Goal: Task Accomplishment & Management: Complete application form

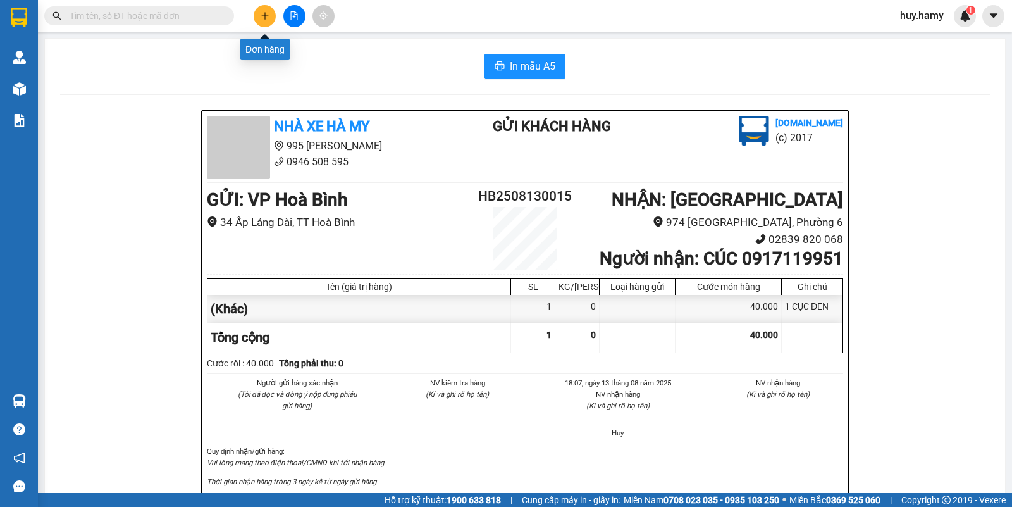
click at [267, 20] on icon "plus" at bounding box center [265, 15] width 9 height 9
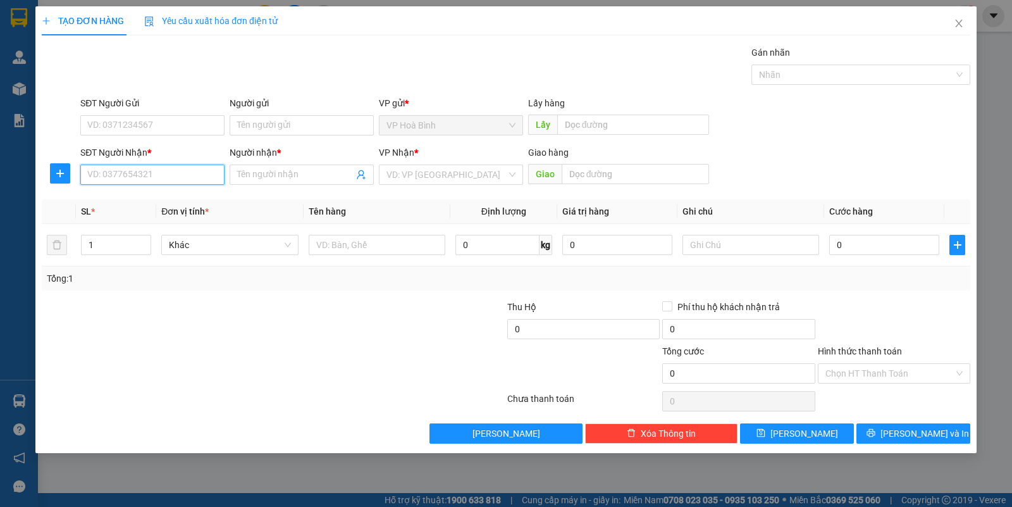
click at [202, 179] on input "SĐT Người Nhận *" at bounding box center [152, 174] width 144 height 20
type input "0908998277"
click at [137, 194] on div "0908998277 - [GEOGRAPHIC_DATA]" at bounding box center [159, 201] width 142 height 14
type input "ĐỨC"
type input "30.000"
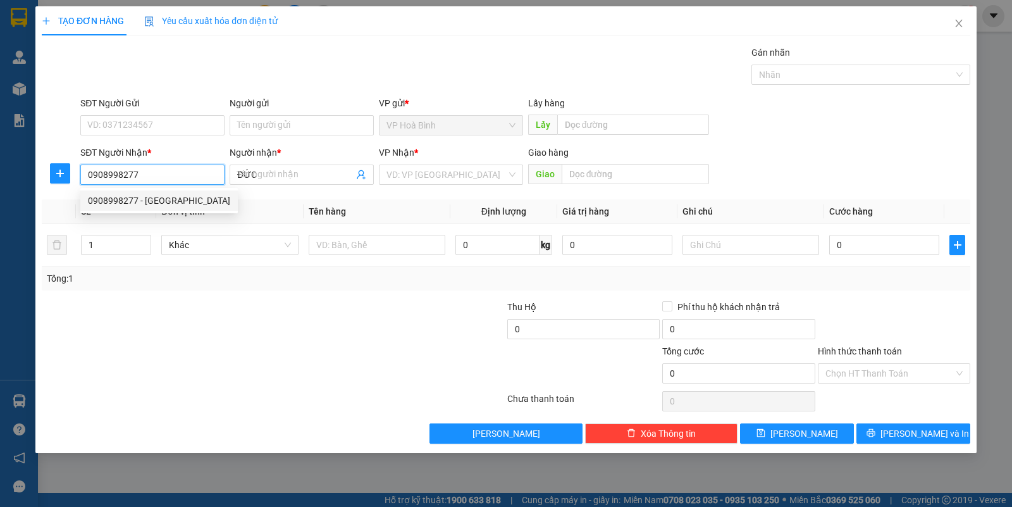
type input "30.000"
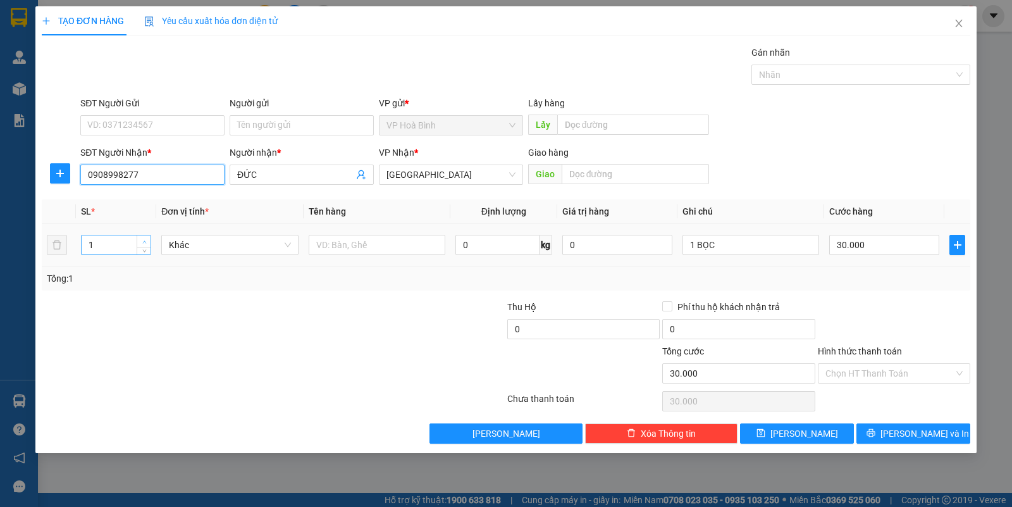
type input "0908998277"
type input "2"
click at [144, 238] on span "up" at bounding box center [144, 242] width 8 height 8
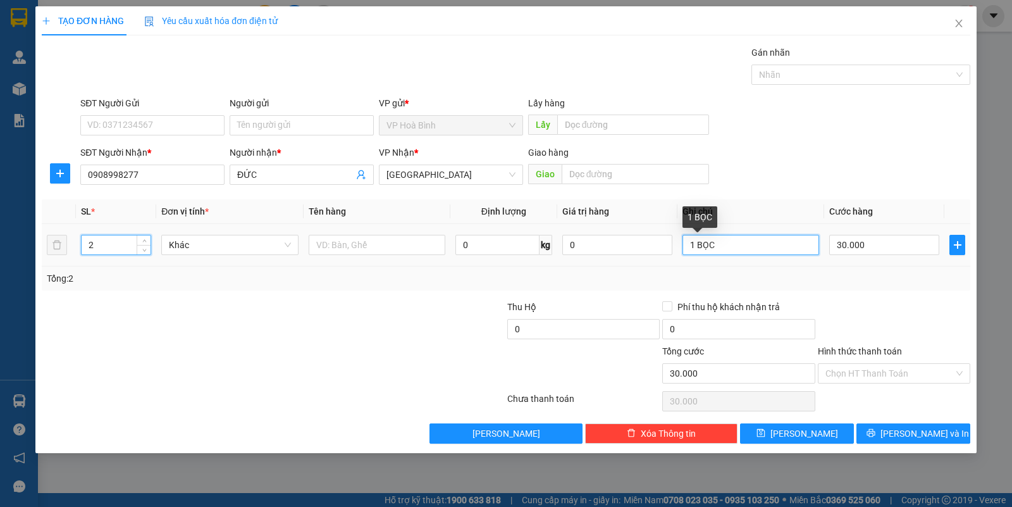
drag, startPoint x: 750, startPoint y: 250, endPoint x: 637, endPoint y: 263, distance: 114.0
click at [637, 271] on div "SL * Đơn vị tính * Tên hàng Định lượng Giá trị hàng Ghi chú Cước hàng 2 Khác 0 …" at bounding box center [506, 244] width 928 height 91
type input "0"
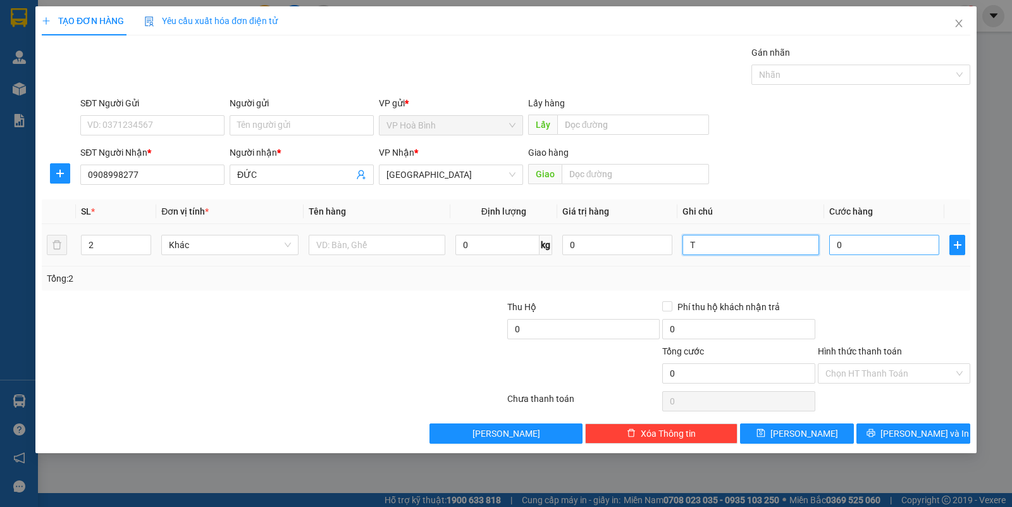
type input "T"
click at [839, 247] on input "0" at bounding box center [884, 245] width 110 height 20
type input "1"
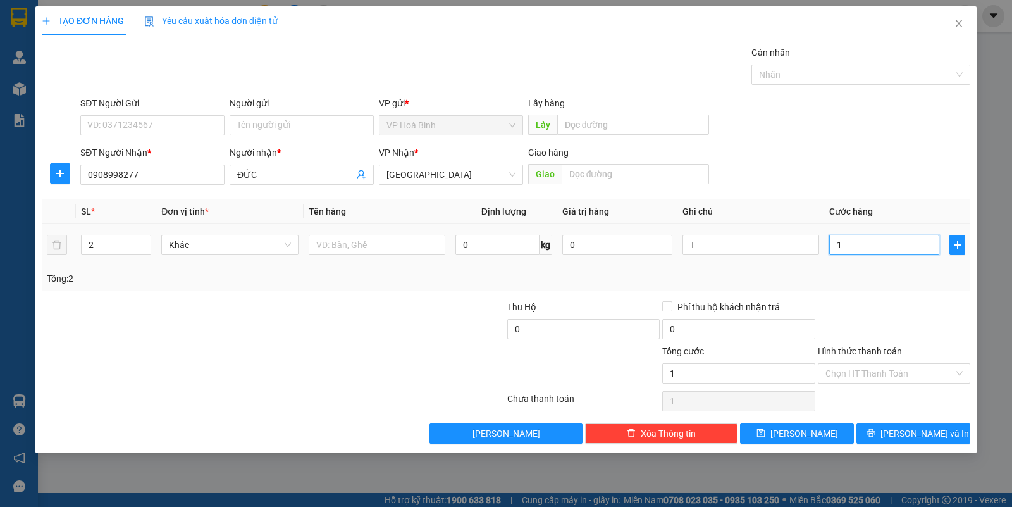
type input "14"
type input "140"
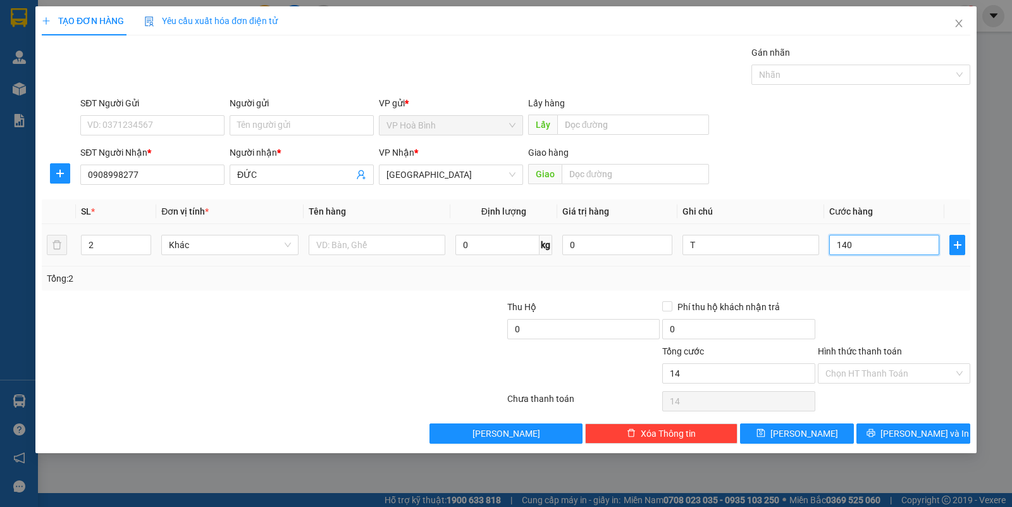
type input "140"
type input "1.400"
type input "14.000"
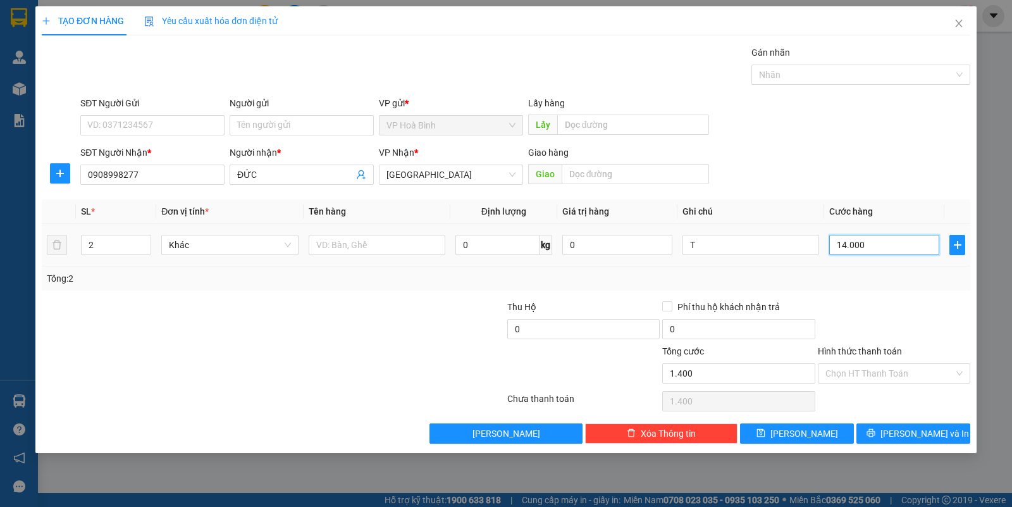
type input "14.000"
type input "140.000"
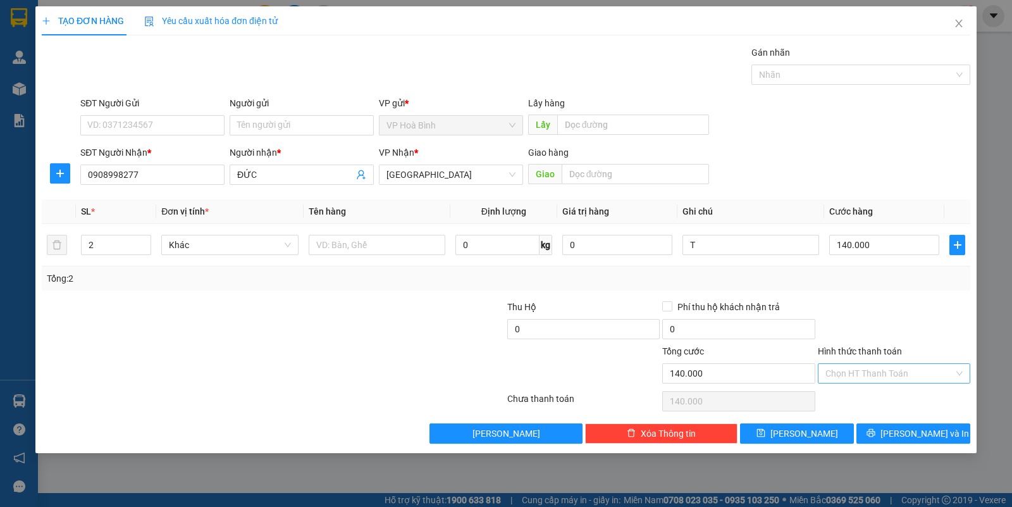
click at [886, 372] on input "Hình thức thanh toán" at bounding box center [889, 373] width 128 height 19
click at [879, 397] on div "Tại văn phòng" at bounding box center [893, 400] width 137 height 14
type input "0"
click at [893, 429] on button "[PERSON_NAME] và In" at bounding box center [913, 433] width 114 height 20
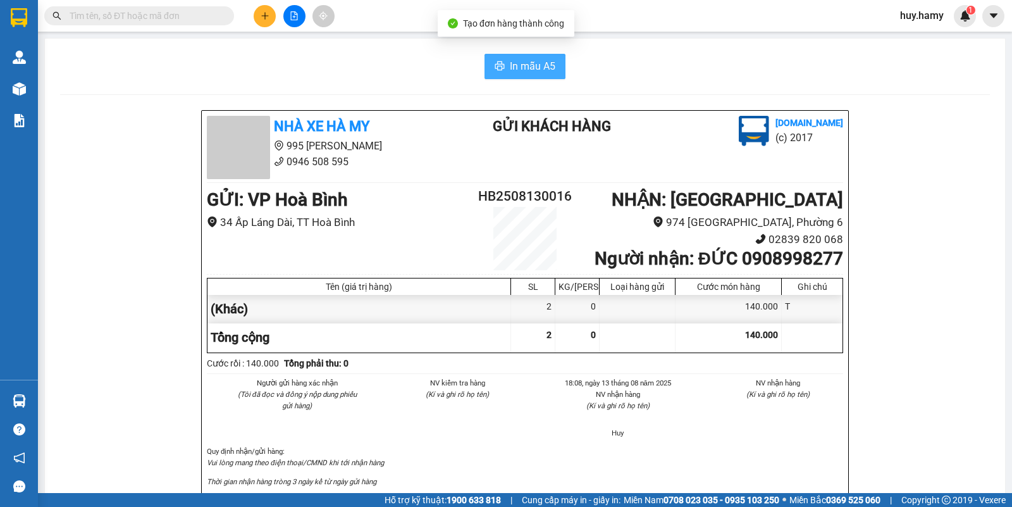
click at [541, 63] on span "In mẫu A5" at bounding box center [533, 66] width 46 height 16
click at [498, 70] on button "In mẫu A5" at bounding box center [524, 66] width 81 height 25
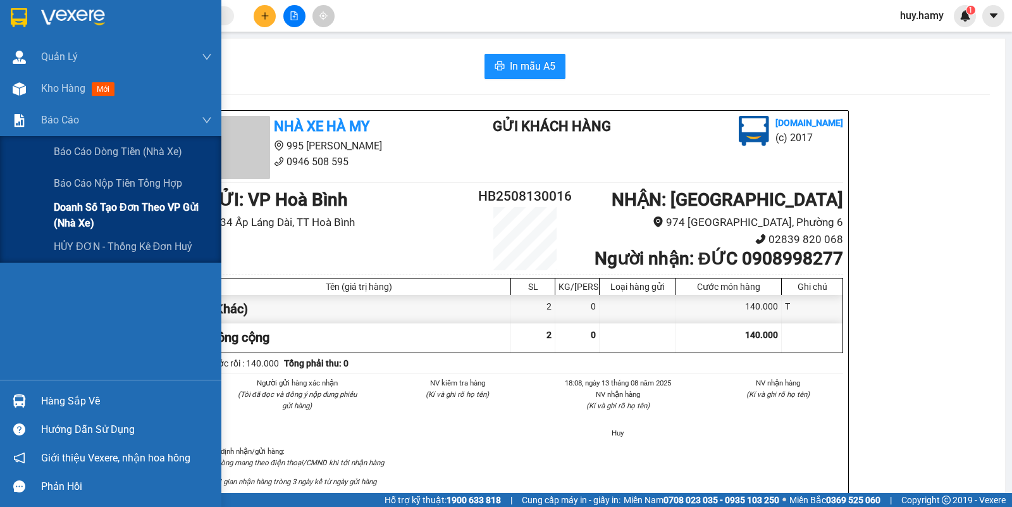
click at [116, 204] on span "Doanh số tạo đơn theo VP gửi (nhà xe)" at bounding box center [133, 215] width 158 height 32
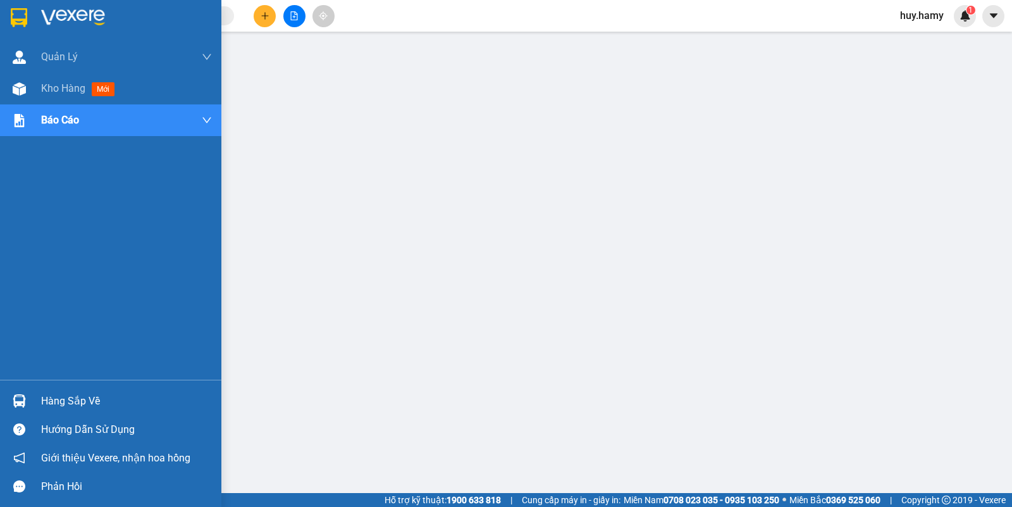
click at [56, 400] on div "Hàng sắp về" at bounding box center [126, 400] width 171 height 19
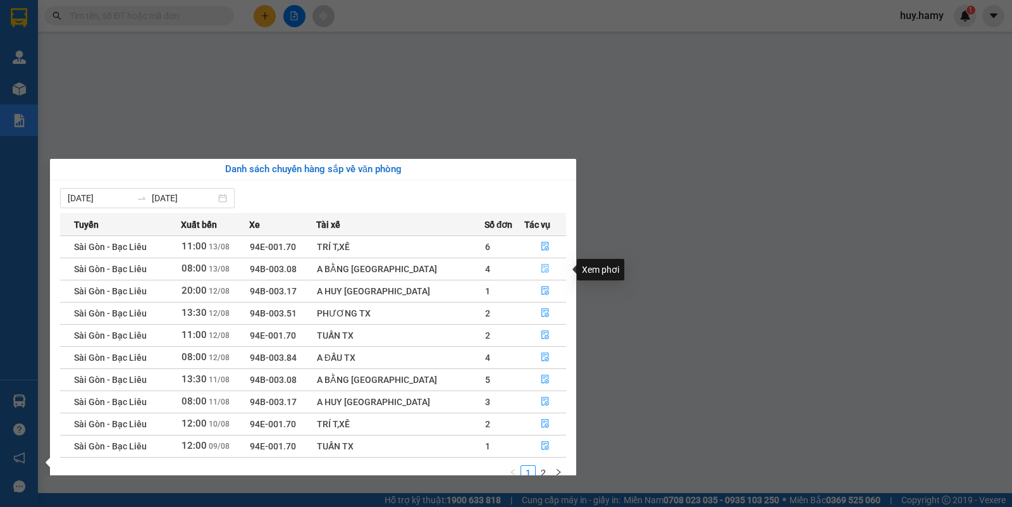
click at [541, 269] on icon "file-done" at bounding box center [545, 268] width 9 height 9
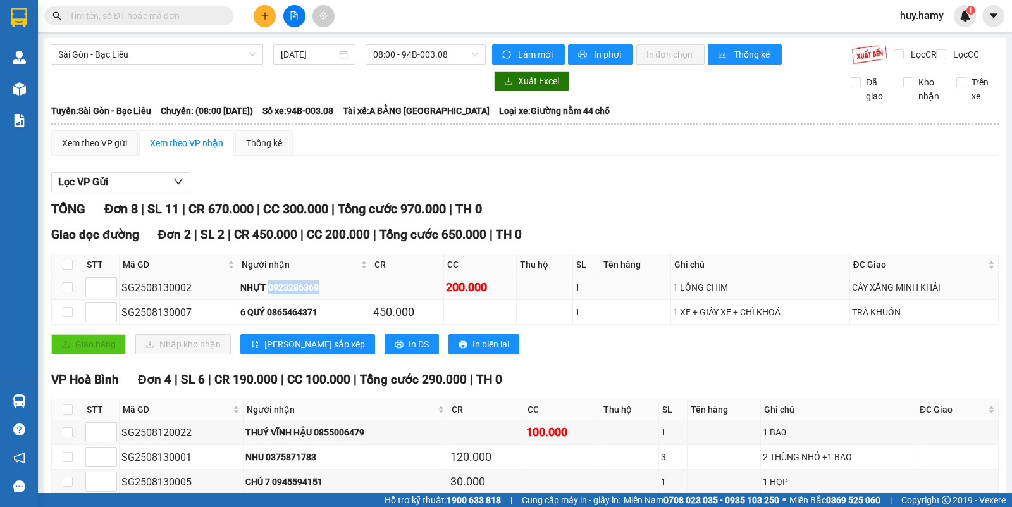
drag, startPoint x: 264, startPoint y: 300, endPoint x: 316, endPoint y: 302, distance: 52.5
click at [316, 294] on div "NHỰT 0923286369" at bounding box center [304, 287] width 128 height 14
copy div "0923286369"
click at [201, 17] on input "text" at bounding box center [144, 16] width 149 height 14
paste input "0923286369"
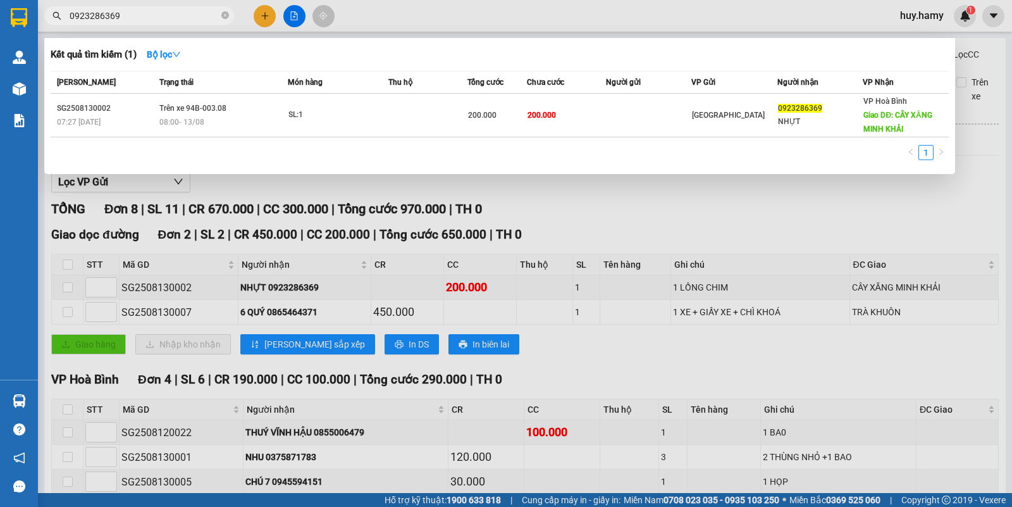
type input "0923286369"
click at [259, 17] on div at bounding box center [506, 253] width 1012 height 507
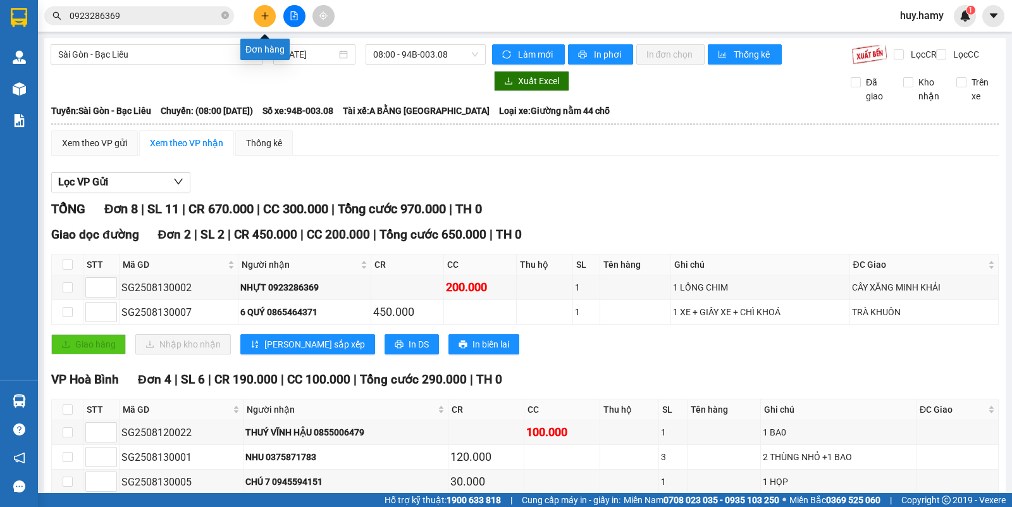
click at [259, 17] on button at bounding box center [265, 16] width 22 height 22
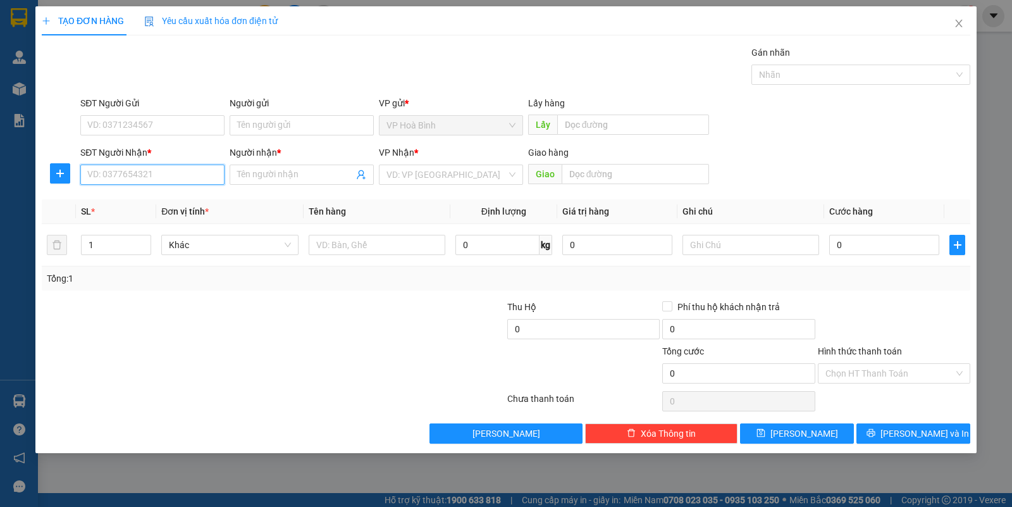
click at [125, 171] on input "SĐT Người Nhận *" at bounding box center [152, 174] width 144 height 20
type input "0947932103"
click at [125, 207] on div "0947932103 - ĐIỀN" at bounding box center [152, 201] width 129 height 14
type input "ĐIỀN"
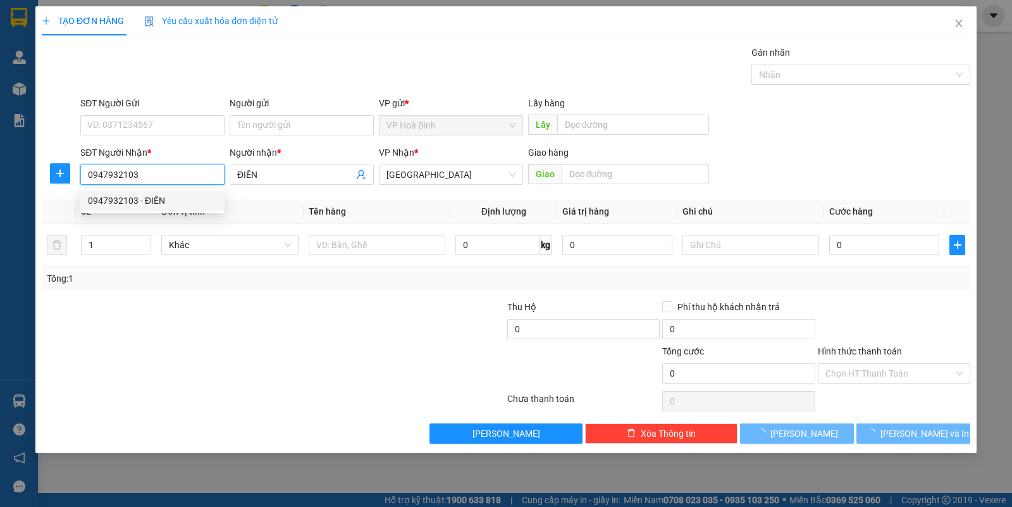
type input "110.000"
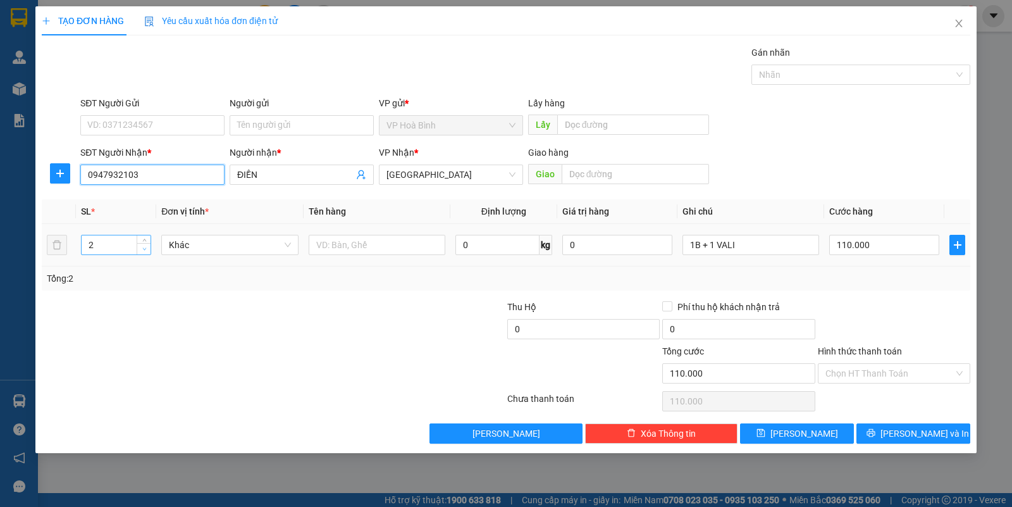
type input "0947932103"
type input "1"
click at [142, 249] on icon "down" at bounding box center [144, 249] width 4 height 4
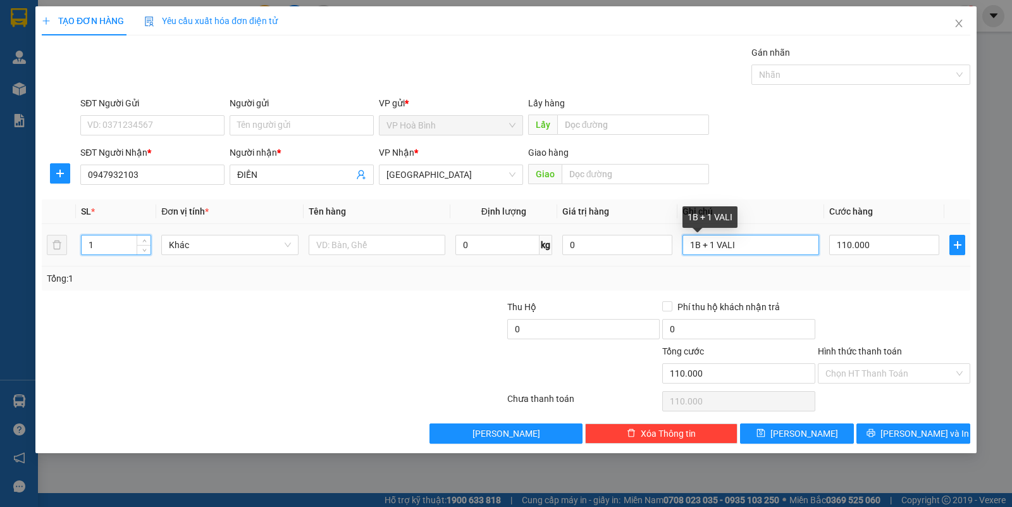
drag, startPoint x: 741, startPoint y: 244, endPoint x: 544, endPoint y: 259, distance: 197.9
click at [543, 295] on div "Transit Pickup Surcharge Ids Transit Deliver Surcharge Ids Transit Deliver Surc…" at bounding box center [506, 245] width 928 height 398
type input "0"
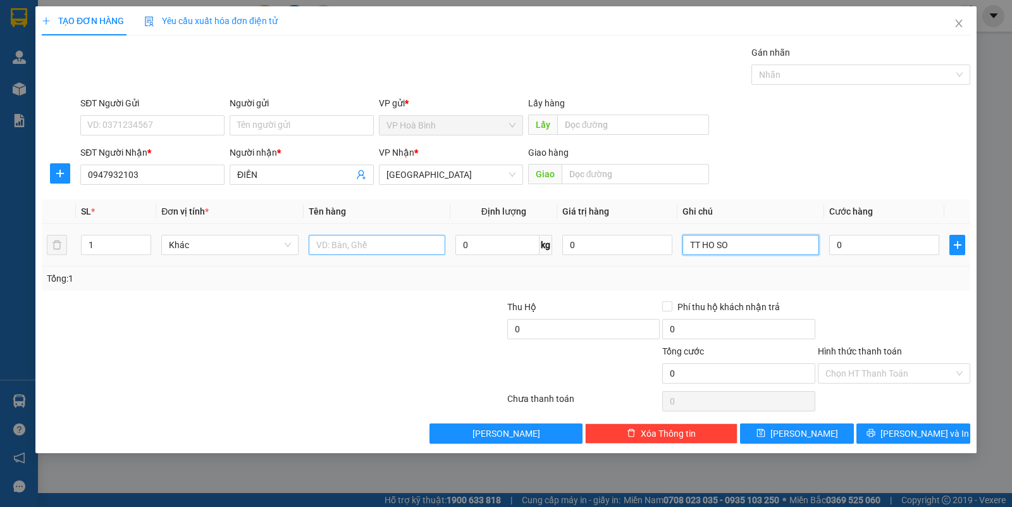
type input "TT HO SO"
click at [378, 247] on input "text" at bounding box center [377, 245] width 137 height 20
type input "TT"
click at [853, 249] on input "0" at bounding box center [884, 245] width 110 height 20
type input "3"
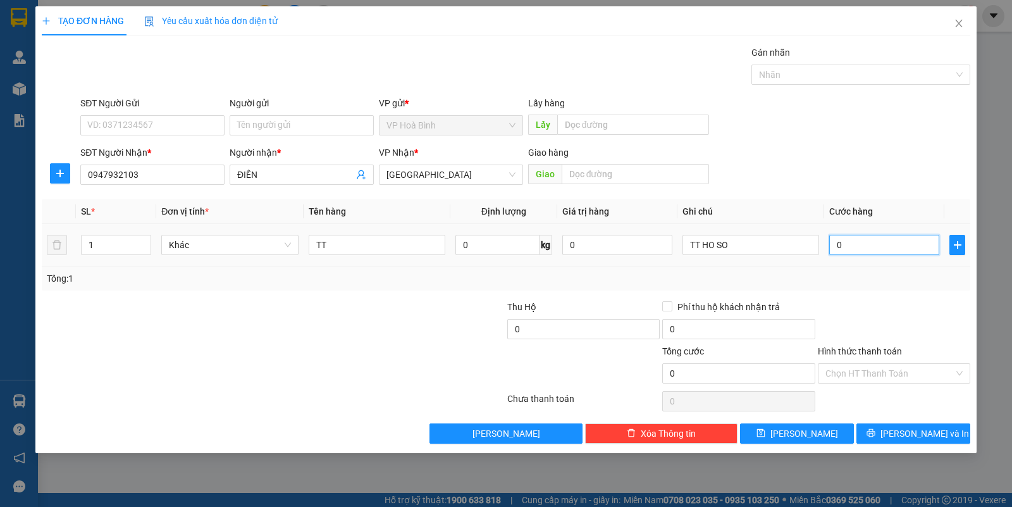
type input "3"
type input "30"
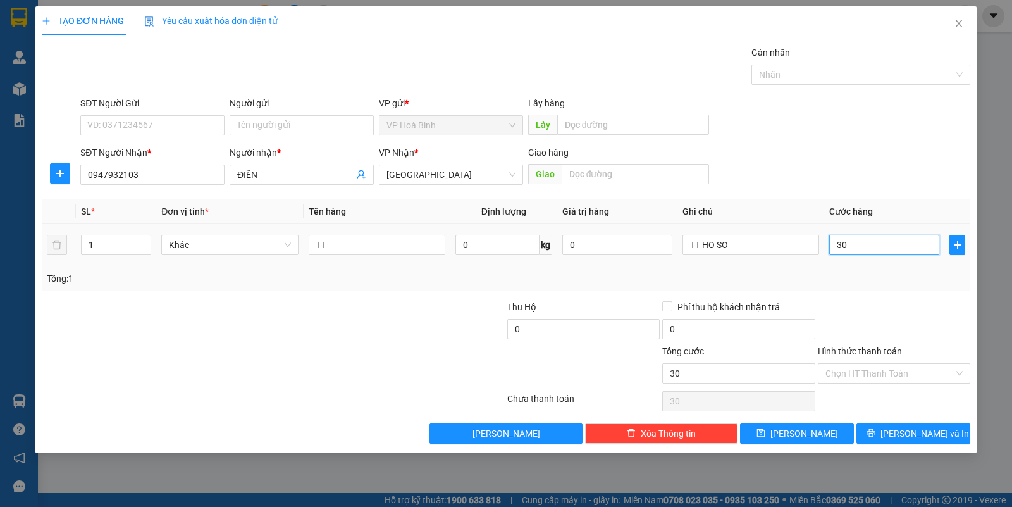
type input "300"
type input "3.000"
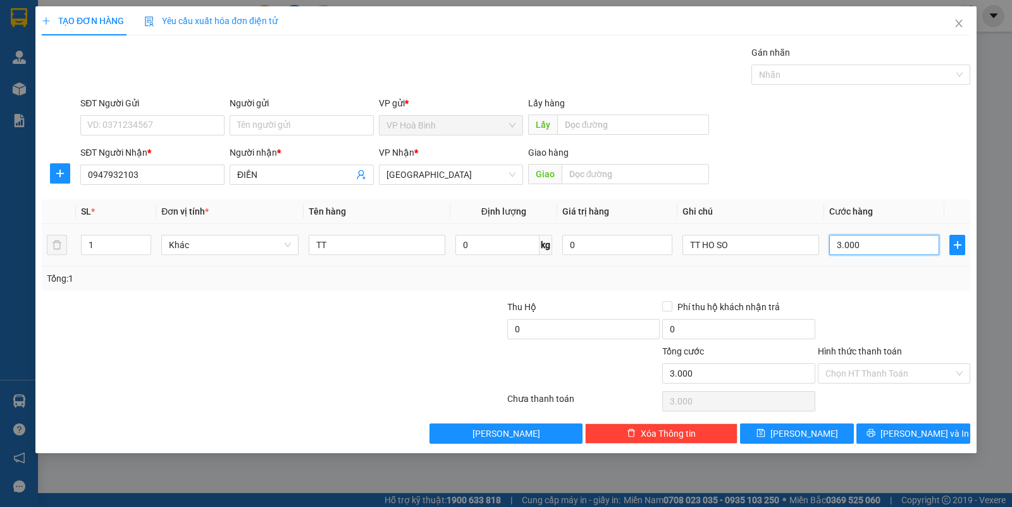
type input "30.000"
click at [858, 362] on div "Hình thức thanh toán" at bounding box center [894, 353] width 152 height 19
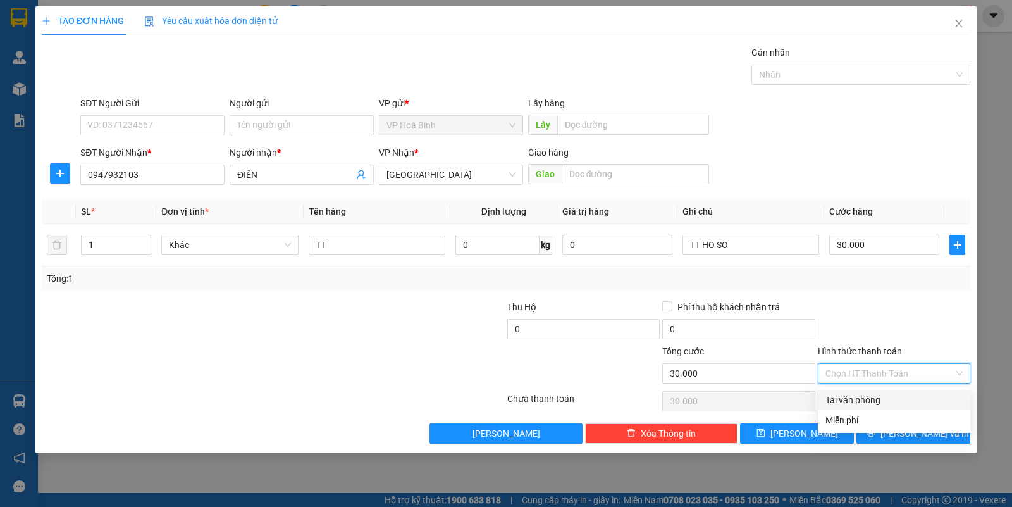
click at [858, 367] on input "Hình thức thanh toán" at bounding box center [889, 373] width 128 height 19
click at [883, 395] on div "Tại văn phòng" at bounding box center [893, 400] width 137 height 14
type input "0"
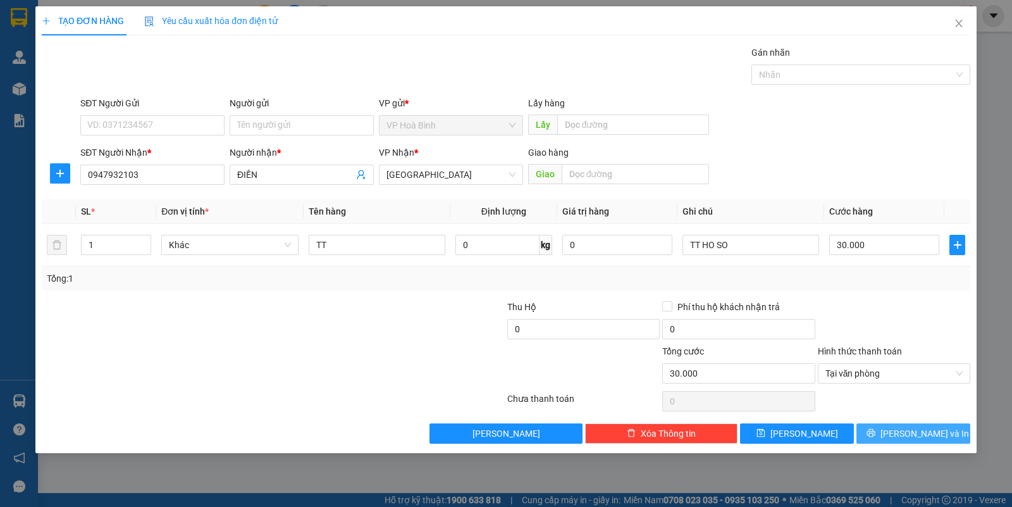
click at [889, 440] on button "[PERSON_NAME] và In" at bounding box center [913, 433] width 114 height 20
